Goal: Transaction & Acquisition: Register for event/course

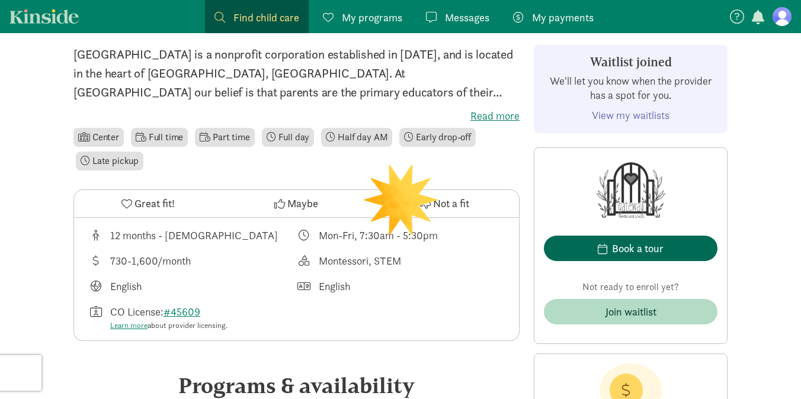
scroll to position [301, 0]
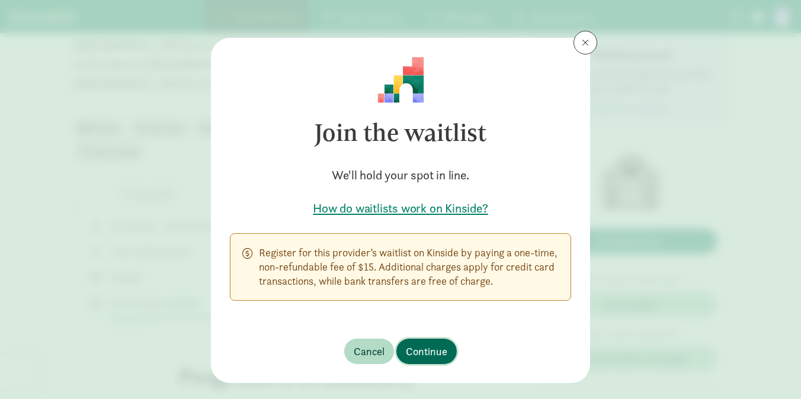
click at [435, 348] on span "Continue" at bounding box center [426, 352] width 41 height 16
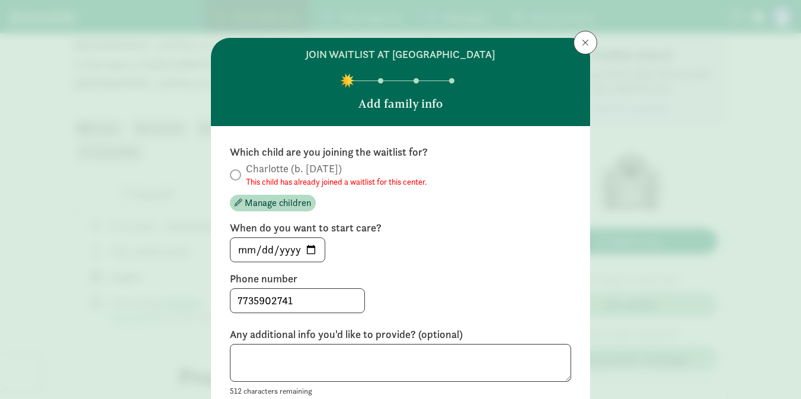
scroll to position [0, 0]
click at [586, 41] on span at bounding box center [585, 42] width 7 height 9
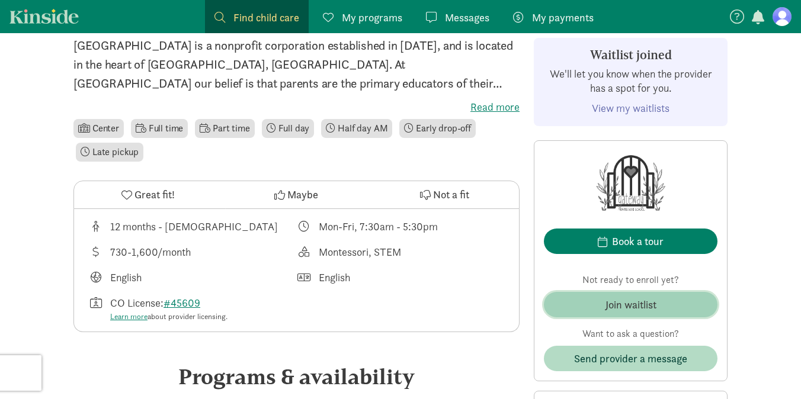
click at [650, 305] on div "Join waitlist" at bounding box center [630, 305] width 51 height 16
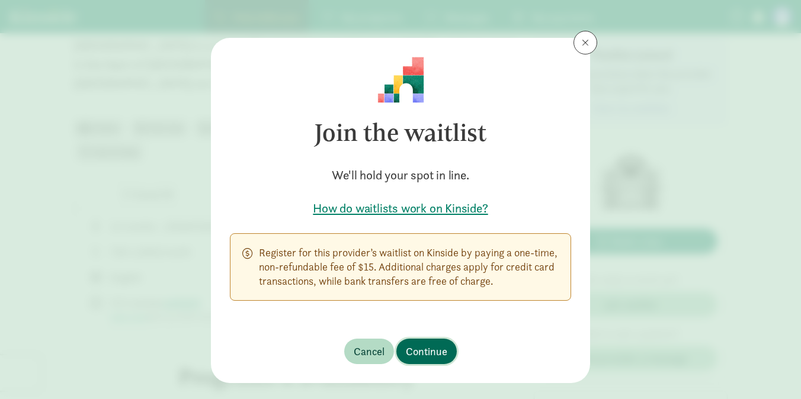
click at [417, 346] on span "Continue" at bounding box center [426, 352] width 41 height 16
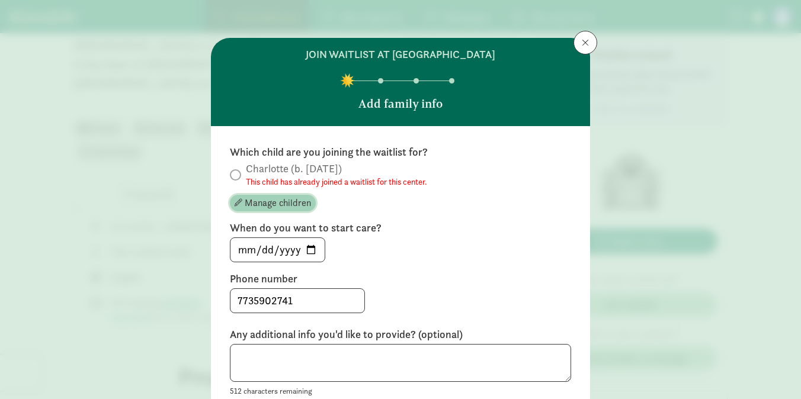
click at [289, 203] on span "Manage children" at bounding box center [278, 203] width 66 height 14
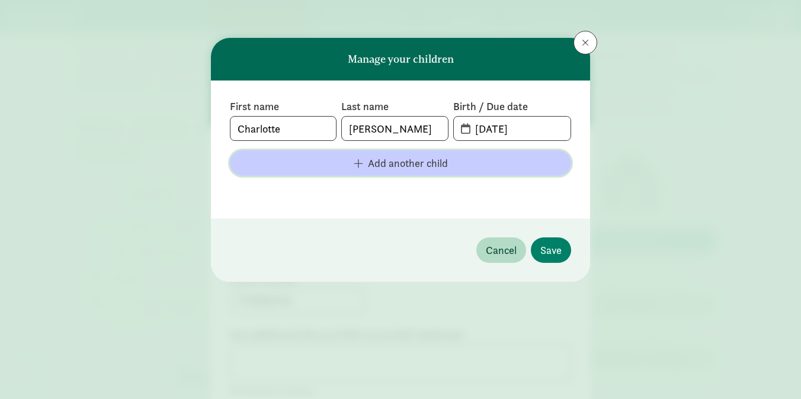
click at [415, 168] on span "Add another child" at bounding box center [408, 163] width 80 height 16
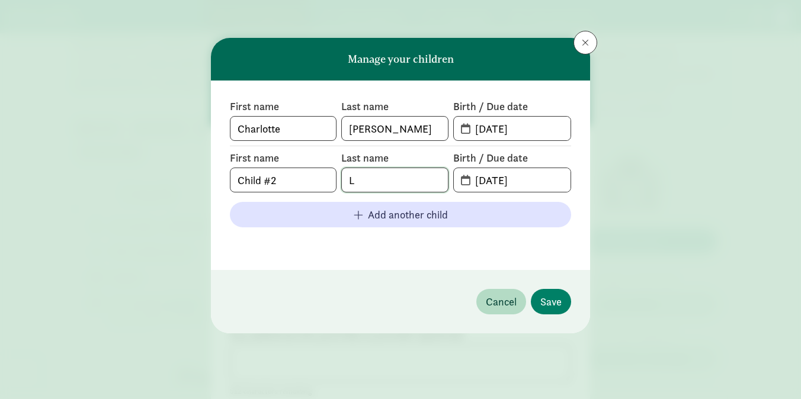
click at [390, 183] on input "L" at bounding box center [394, 180] width 105 height 24
type input "[PERSON_NAME]"
click at [494, 182] on input "[DATE]" at bounding box center [519, 180] width 102 height 24
drag, startPoint x: 547, startPoint y: 181, endPoint x: 462, endPoint y: 178, distance: 85.4
click at [463, 178] on span "[DATE]" at bounding box center [512, 180] width 117 height 24
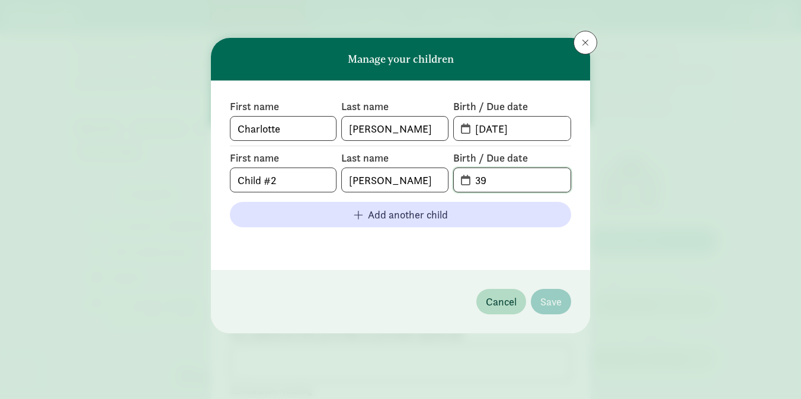
type input "3"
type input "[DATE]"
click at [552, 301] on span "Save" at bounding box center [550, 302] width 21 height 16
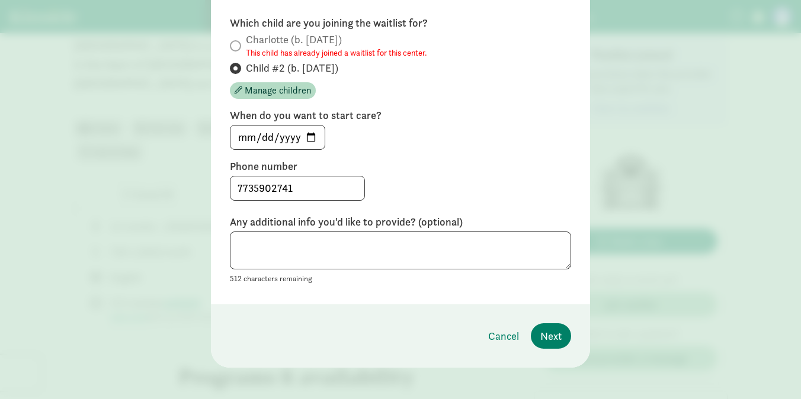
scroll to position [134, 0]
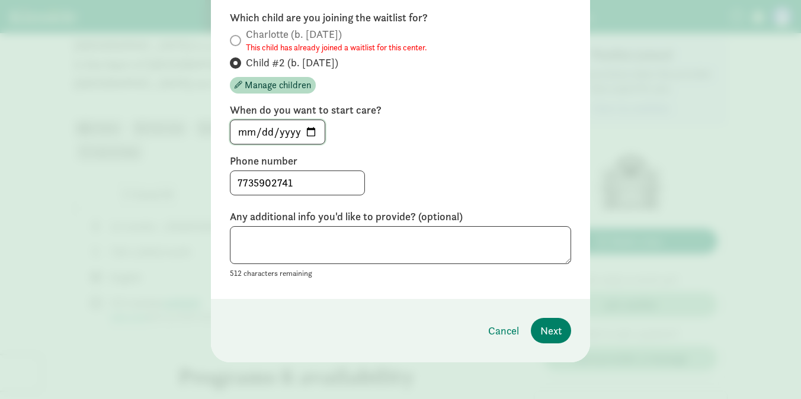
click at [307, 129] on input "[DATE]" at bounding box center [277, 132] width 94 height 24
click at [428, 109] on label "When do you want to start care?" at bounding box center [400, 110] width 341 height 14
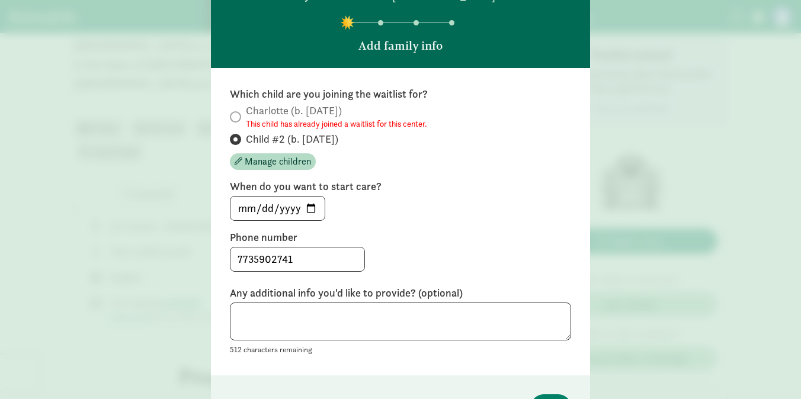
scroll to position [63, 0]
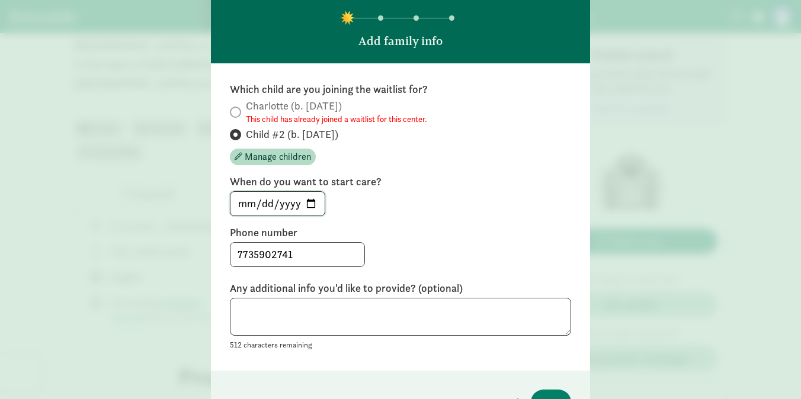
click at [310, 201] on input "[DATE]" at bounding box center [277, 204] width 94 height 24
type input "[DATE]"
click at [425, 315] on textarea at bounding box center [400, 317] width 341 height 39
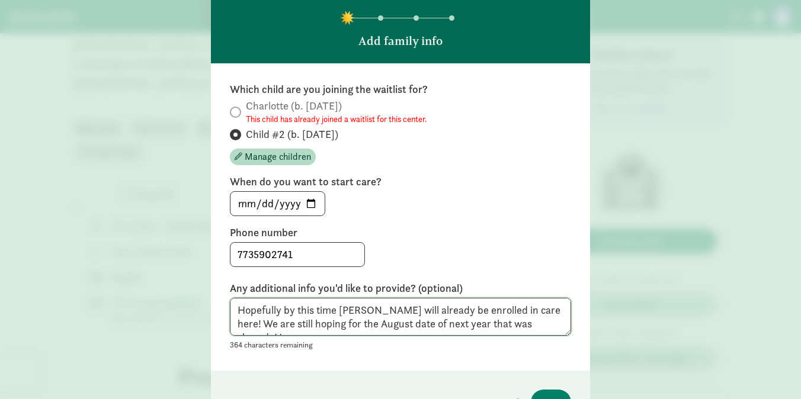
scroll to position [9, 0]
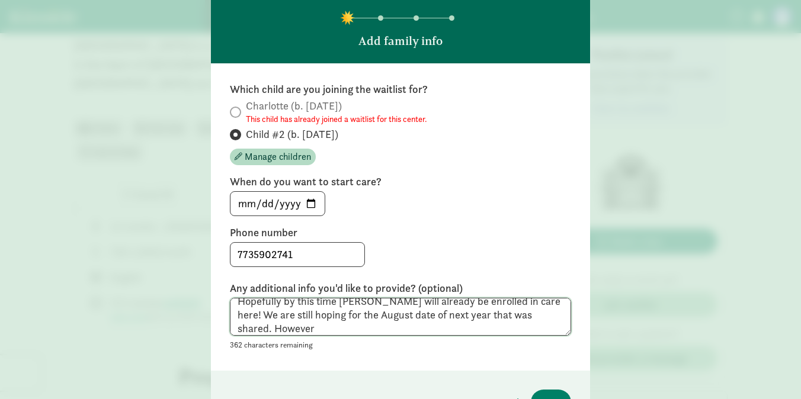
click at [522, 318] on textarea "Hopefully by this time [PERSON_NAME] will already be enrolled in care here! We …" at bounding box center [400, 317] width 341 height 39
click at [476, 335] on textarea "Hopefully by this time [PERSON_NAME] will already be enrolled in care here! We …" at bounding box center [400, 317] width 341 height 39
click at [538, 223] on div "Which child are you joining the waitlist for? [GEOGRAPHIC_DATA] (b. [DATE]) Thi…" at bounding box center [400, 217] width 341 height 270
click at [447, 334] on textarea "Hopefully by this time [PERSON_NAME] will already be enrolled in care here! We …" at bounding box center [400, 317] width 341 height 39
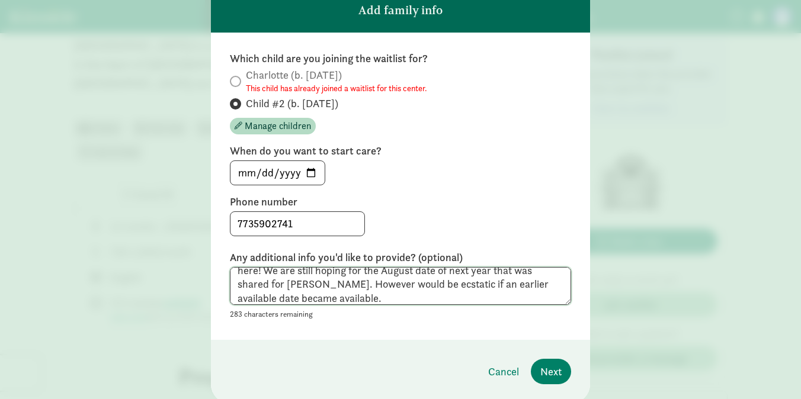
scroll to position [136, 0]
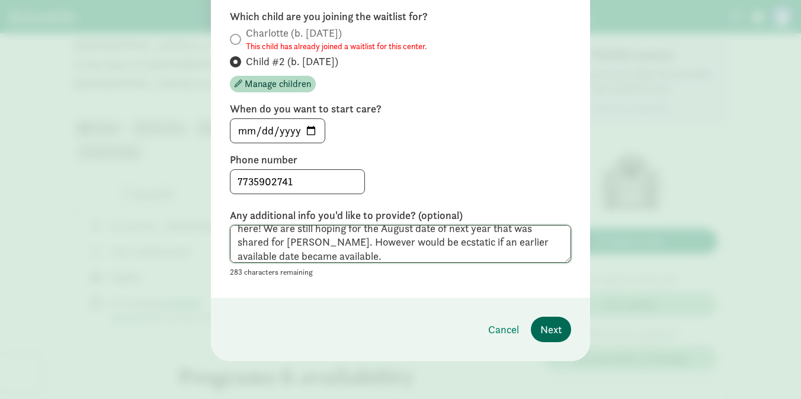
type textarea "Hopefully by this time [PERSON_NAME] will already be enrolled in care here! We …"
click at [547, 332] on span "Next" at bounding box center [550, 330] width 21 height 16
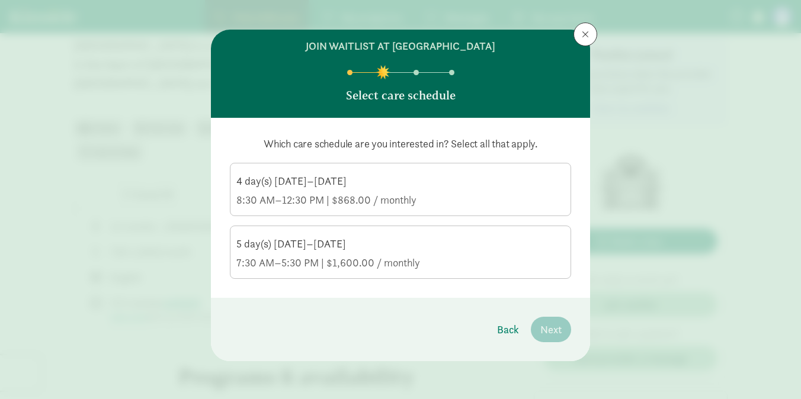
click at [427, 258] on div "7:30 AM–5:30 PM | $1,600.00 / monthly" at bounding box center [400, 263] width 328 height 14
click at [0, 0] on input "5 day(s) [DATE]–[DATE] 7:30 AM–5:30 PM | $1,600.00 / monthly" at bounding box center [0, 0] width 0 height 0
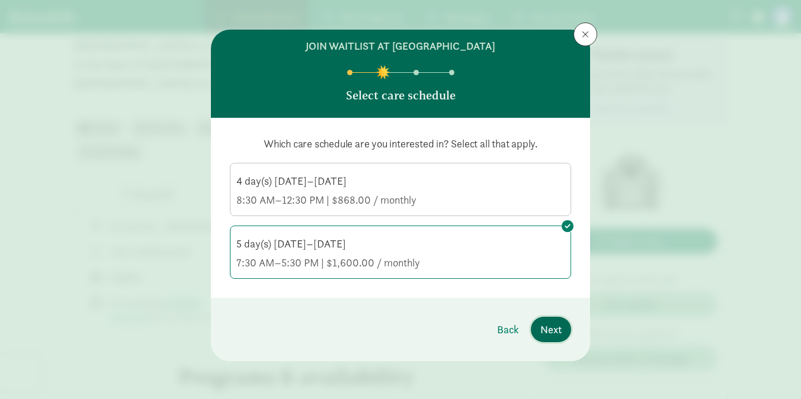
click at [539, 331] on button "Next" at bounding box center [551, 329] width 40 height 25
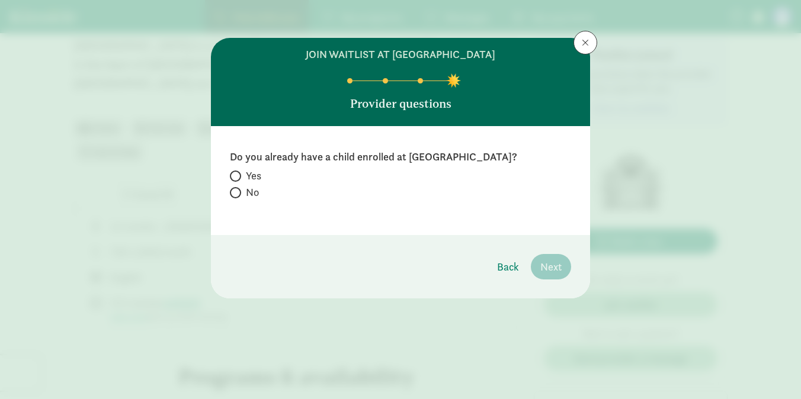
scroll to position [0, 0]
click at [238, 191] on span at bounding box center [235, 192] width 11 height 11
click at [238, 191] on input "No" at bounding box center [234, 193] width 8 height 8
radio input "true"
click at [546, 267] on span "Next" at bounding box center [550, 267] width 21 height 16
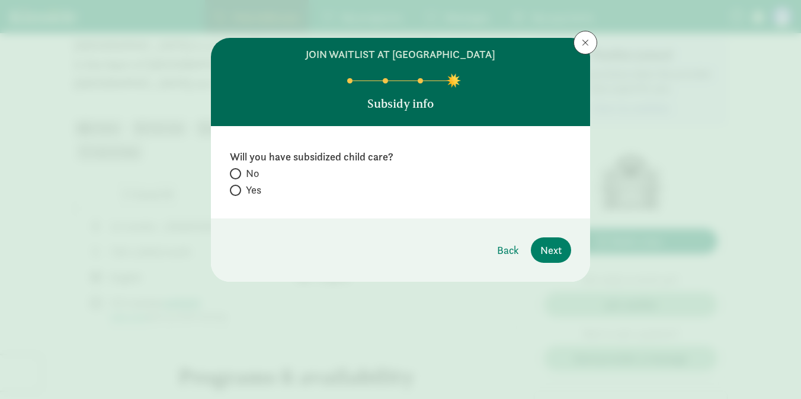
click at [240, 188] on span at bounding box center [235, 190] width 11 height 11
click at [238, 188] on input "Yes" at bounding box center [234, 191] width 8 height 8
radio input "true"
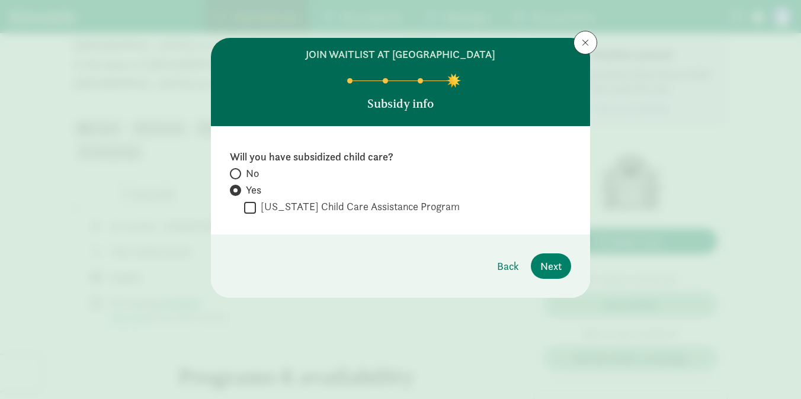
click at [233, 168] on span at bounding box center [235, 173] width 11 height 11
click at [233, 170] on input "No" at bounding box center [234, 174] width 8 height 8
radio input "true"
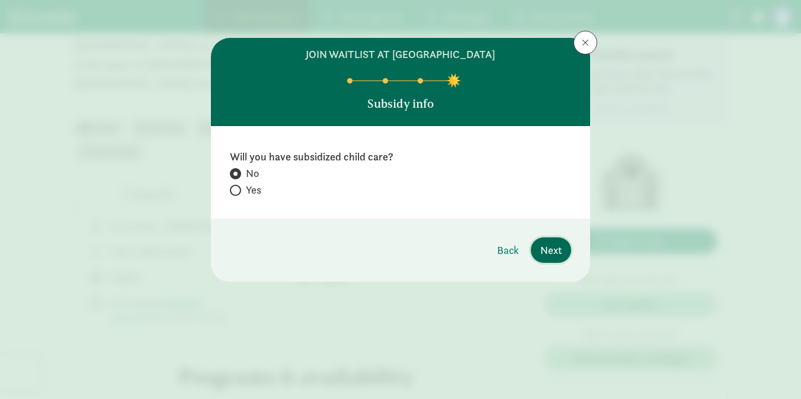
click at [563, 247] on button "Next" at bounding box center [551, 250] width 40 height 25
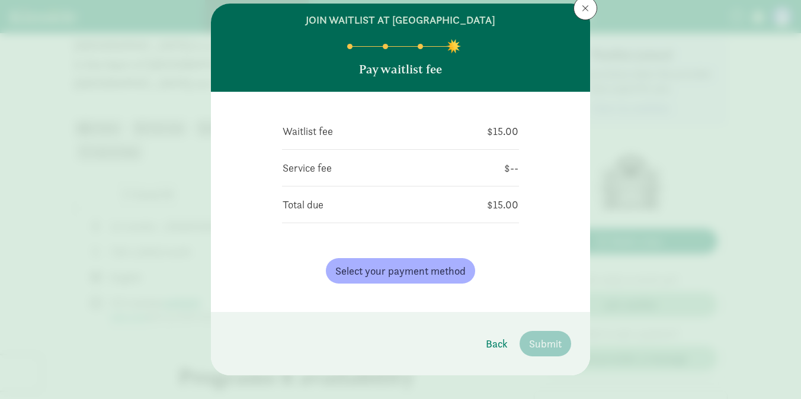
scroll to position [49, 0]
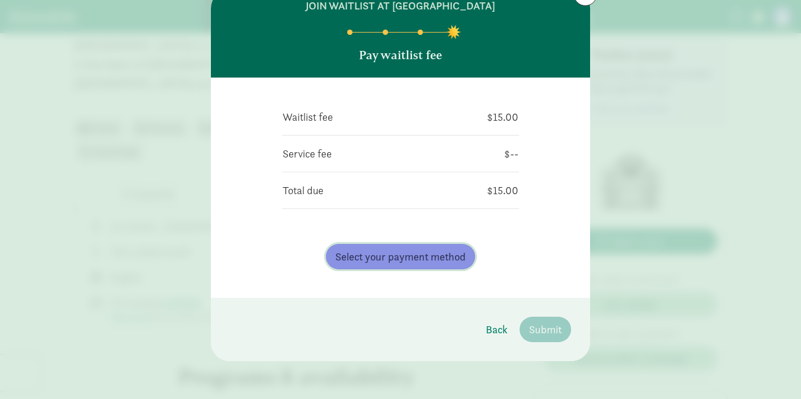
click at [405, 258] on span "Select your payment method" at bounding box center [400, 257] width 130 height 16
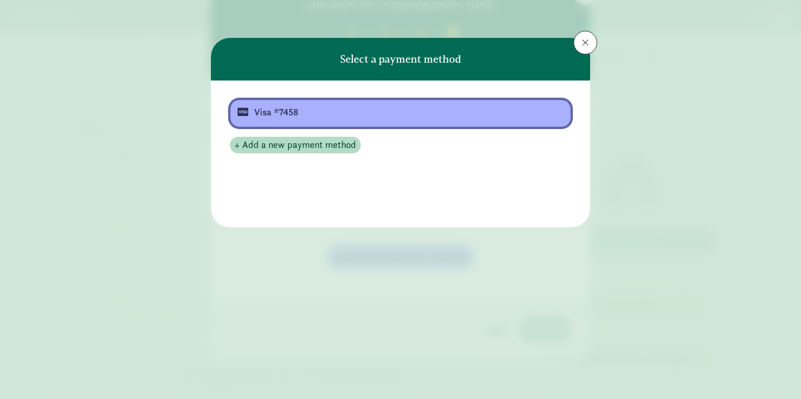
click at [325, 110] on div "Visa *7458" at bounding box center [399, 112] width 290 height 14
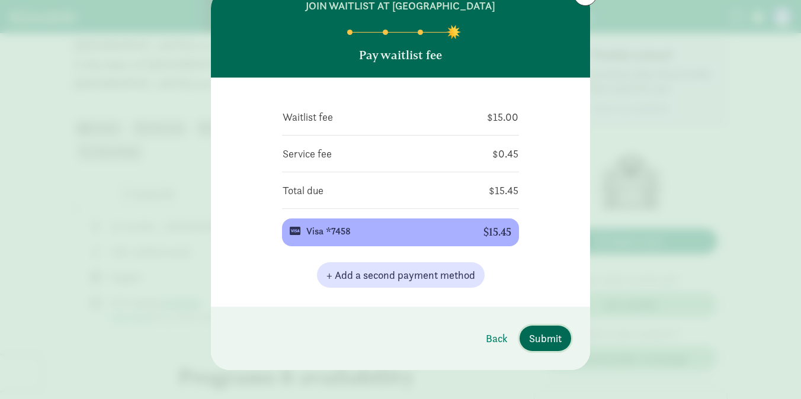
click at [542, 335] on span "Submit" at bounding box center [545, 339] width 33 height 16
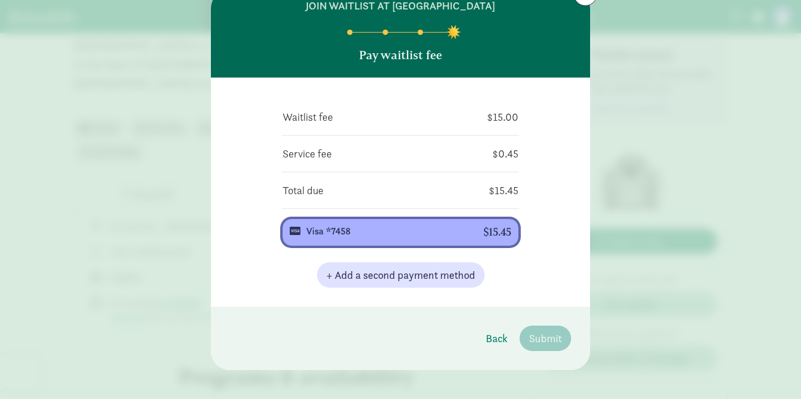
click at [444, 230] on div "Visa *7458" at bounding box center [385, 232] width 158 height 14
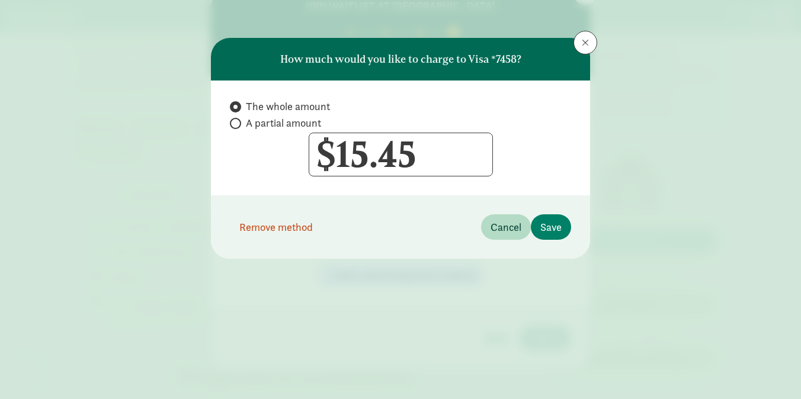
scroll to position [0, 0]
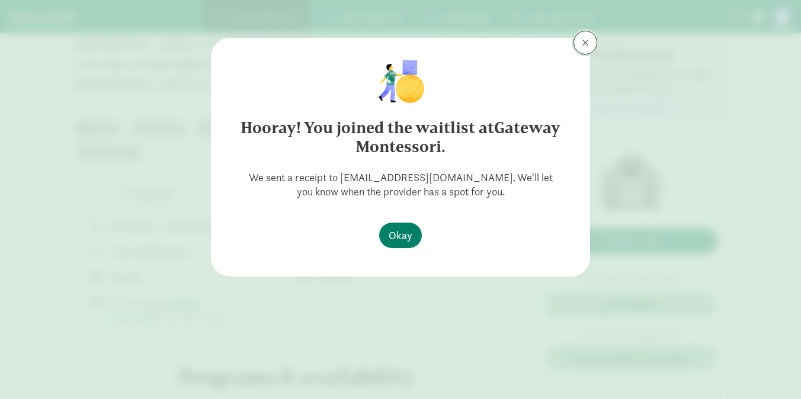
click at [586, 45] on span at bounding box center [585, 42] width 7 height 9
